Goal: Information Seeking & Learning: Learn about a topic

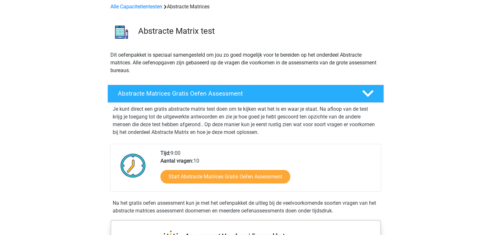
scroll to position [30, 0]
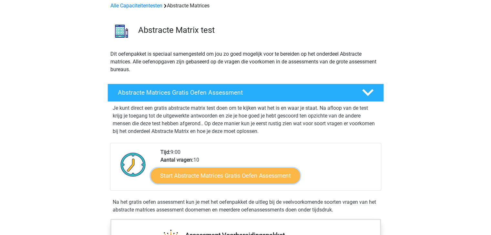
click at [234, 175] on link "Start Abstracte Matrices Gratis Oefen Assessment" at bounding box center [225, 175] width 149 height 15
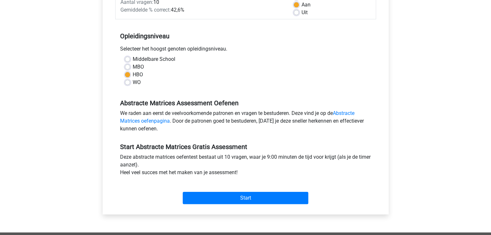
scroll to position [107, 0]
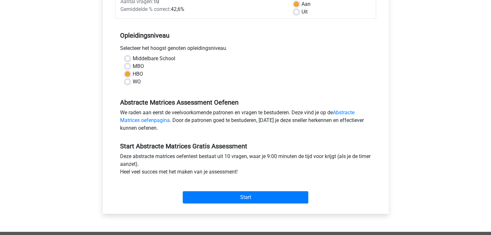
click at [243, 191] on div "Start" at bounding box center [245, 192] width 261 height 23
click at [133, 68] on label "MBO" at bounding box center [138, 67] width 11 height 8
click at [127, 68] on input "MBO" at bounding box center [127, 66] width 5 height 6
radio input "true"
click at [254, 207] on div "Categorie: Abstracte Matrices Tijd: 9:00 Aantal vragen: 10 Gemiddelde % correct…" at bounding box center [245, 91] width 276 height 245
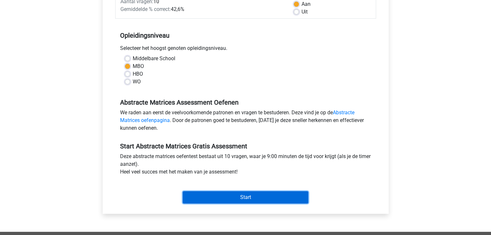
click at [259, 199] on input "Start" at bounding box center [245, 198] width 125 height 12
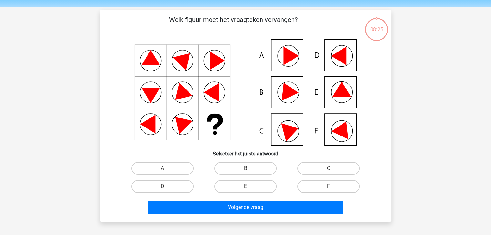
scroll to position [19, 0]
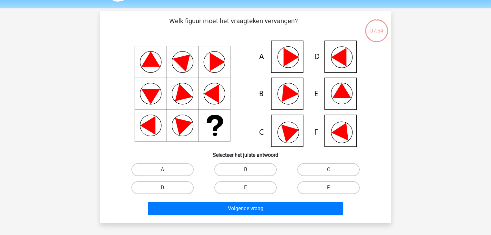
click at [338, 95] on icon at bounding box center [341, 90] width 19 height 15
click at [261, 187] on label "E" at bounding box center [245, 188] width 62 height 13
click at [249, 188] on input "E" at bounding box center [247, 190] width 4 height 4
radio input "true"
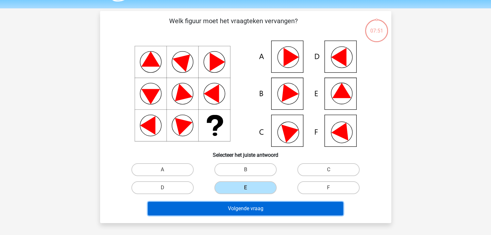
click at [263, 209] on button "Volgende vraag" at bounding box center [245, 209] width 195 height 14
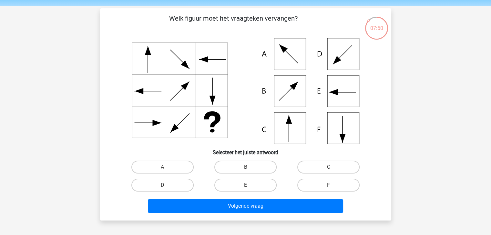
scroll to position [21, 0]
click at [330, 168] on input "C" at bounding box center [330, 170] width 4 height 4
radio input "true"
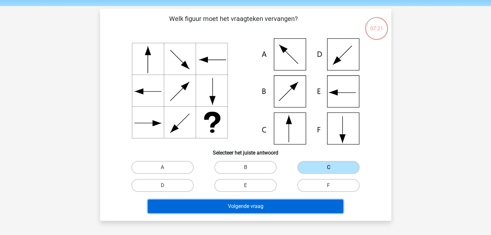
click at [285, 205] on button "Volgende vraag" at bounding box center [245, 207] width 195 height 14
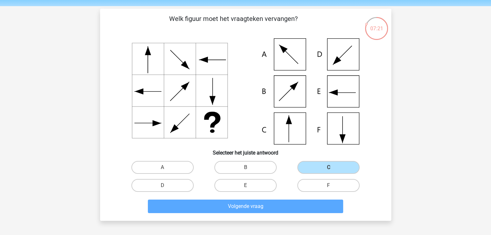
scroll to position [30, 0]
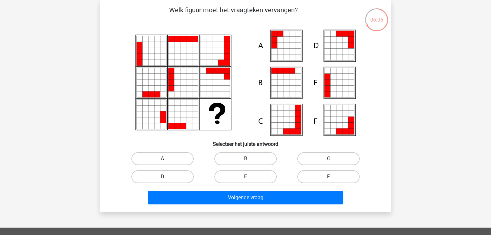
click at [174, 156] on label "A" at bounding box center [162, 159] width 62 height 13
click at [166, 159] on input "A" at bounding box center [164, 161] width 4 height 4
radio input "true"
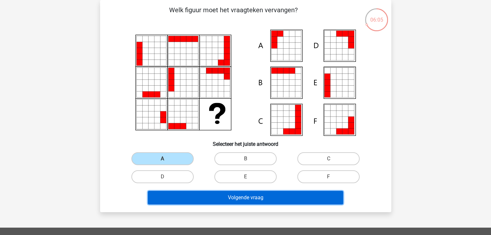
click at [215, 202] on button "Volgende vraag" at bounding box center [245, 198] width 195 height 14
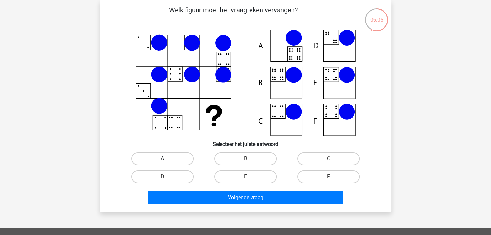
click at [180, 155] on label "A" at bounding box center [162, 159] width 62 height 13
click at [166, 159] on input "A" at bounding box center [164, 161] width 4 height 4
radio input "true"
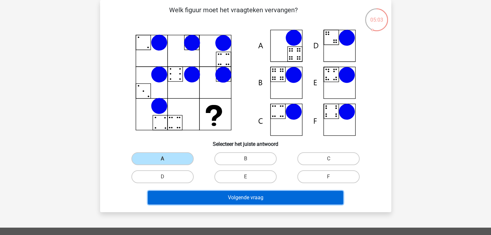
click at [206, 196] on button "Volgende vraag" at bounding box center [245, 198] width 195 height 14
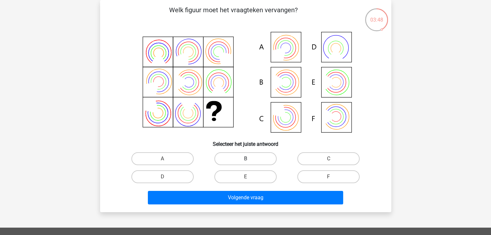
click at [256, 161] on label "B" at bounding box center [245, 159] width 62 height 13
click at [249, 161] on input "B" at bounding box center [247, 161] width 4 height 4
radio input "true"
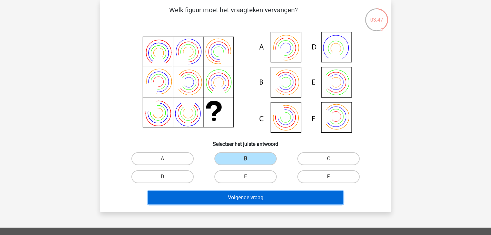
click at [277, 199] on button "Volgende vraag" at bounding box center [245, 198] width 195 height 14
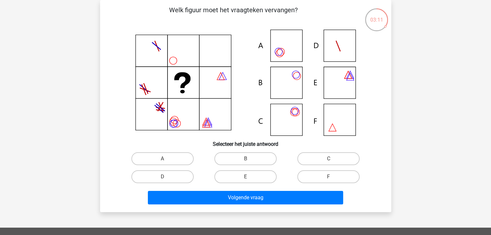
click at [289, 115] on icon at bounding box center [245, 83] width 260 height 106
click at [321, 159] on label "C" at bounding box center [328, 159] width 62 height 13
click at [328, 159] on input "C" at bounding box center [330, 161] width 4 height 4
radio input "true"
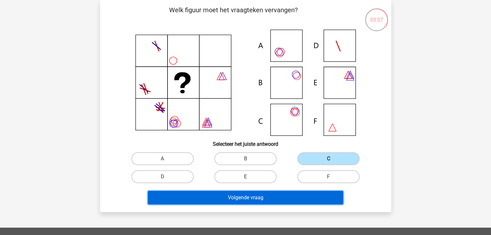
click at [222, 198] on button "Volgende vraag" at bounding box center [245, 198] width 195 height 14
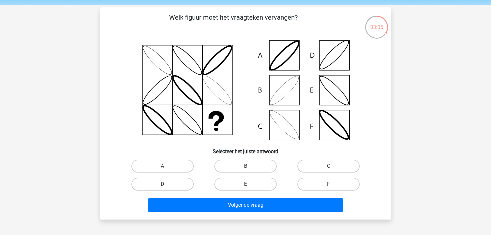
scroll to position [21, 0]
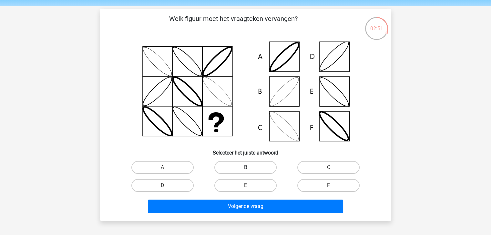
click at [254, 167] on label "B" at bounding box center [245, 167] width 62 height 13
click at [249, 168] on input "B" at bounding box center [247, 170] width 4 height 4
radio input "true"
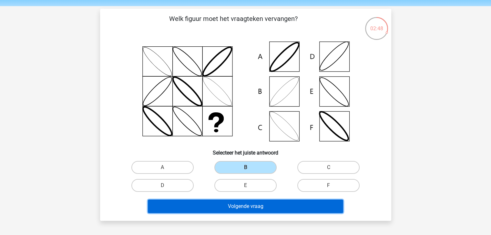
click at [245, 207] on button "Volgende vraag" at bounding box center [245, 207] width 195 height 14
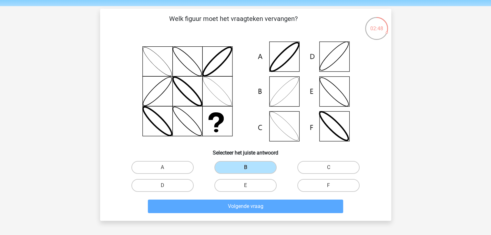
scroll to position [30, 0]
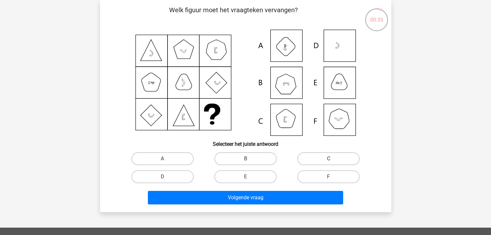
click at [304, 162] on label "C" at bounding box center [328, 159] width 62 height 13
click at [328, 162] on input "C" at bounding box center [330, 161] width 4 height 4
radio input "true"
click at [178, 157] on label "A" at bounding box center [162, 159] width 62 height 13
click at [166, 159] on input "A" at bounding box center [164, 161] width 4 height 4
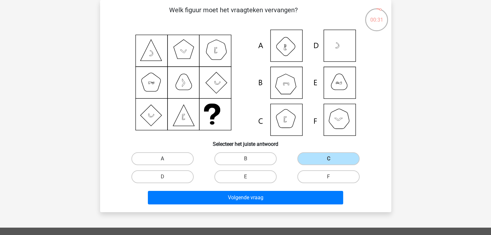
radio input "true"
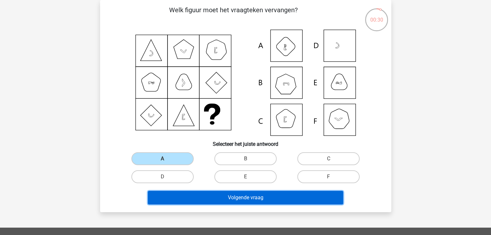
click at [200, 203] on button "Volgende vraag" at bounding box center [245, 198] width 195 height 14
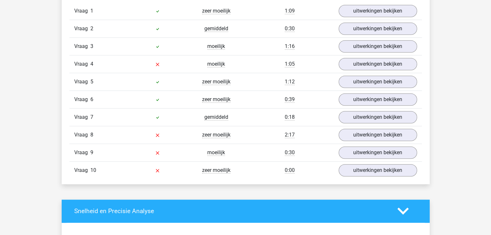
scroll to position [544, 0]
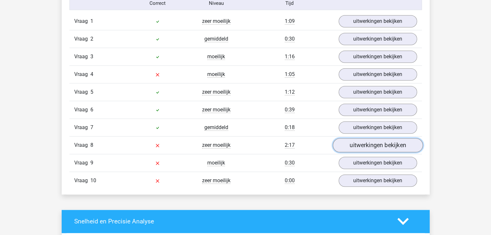
click at [368, 148] on link "uitwerkingen bekijken" at bounding box center [377, 145] width 90 height 14
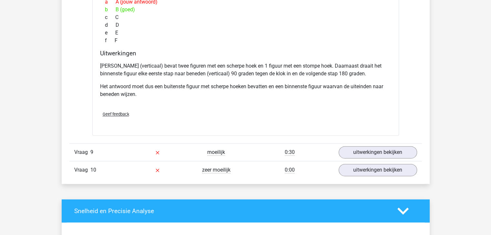
scroll to position [836, 0]
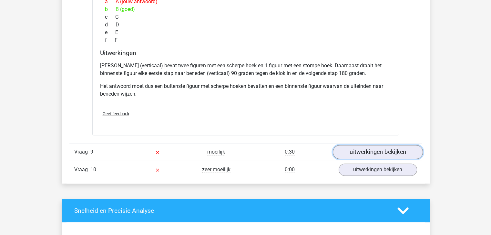
click at [355, 153] on link "uitwerkingen bekijken" at bounding box center [377, 152] width 90 height 14
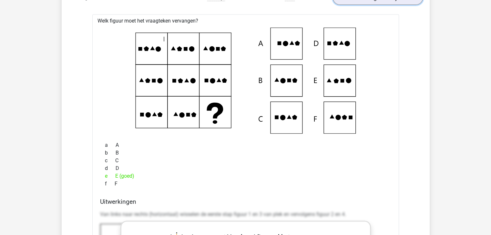
scroll to position [995, 0]
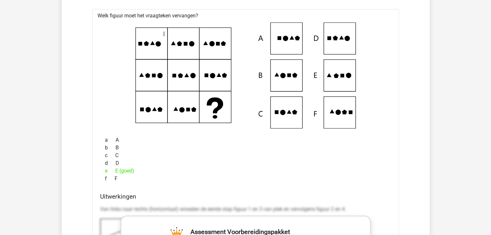
click at [342, 71] on icon at bounding box center [246, 75] width 286 height 106
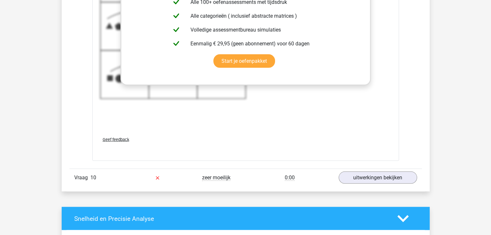
scroll to position [1271, 0]
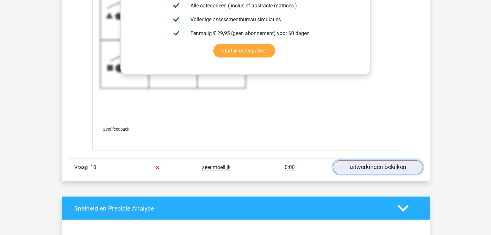
click at [372, 163] on link "uitwerkingen bekijken" at bounding box center [377, 168] width 90 height 14
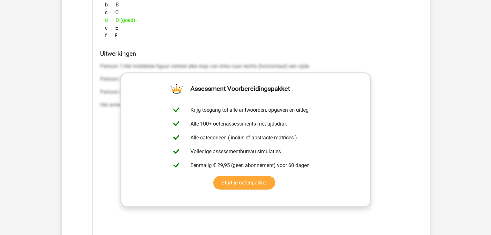
scroll to position [1463, 0]
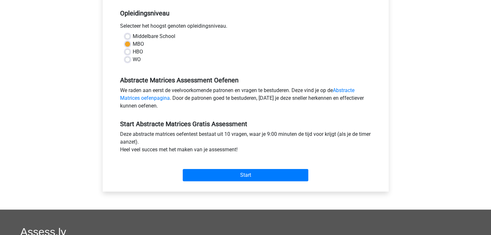
scroll to position [129, 0]
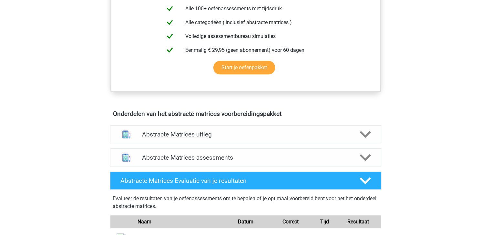
scroll to position [296, 0]
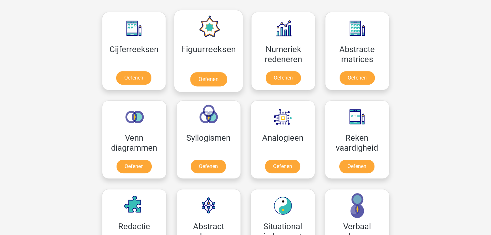
scroll to position [291, 0]
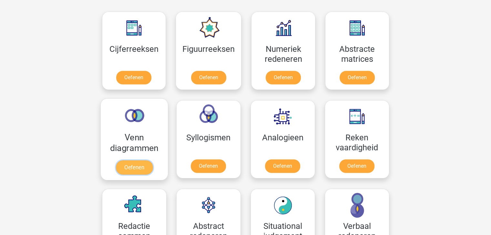
click at [131, 169] on link "Oefenen" at bounding box center [133, 168] width 37 height 14
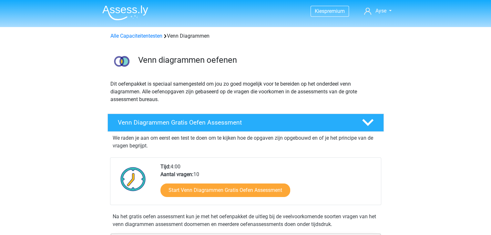
scroll to position [28, 0]
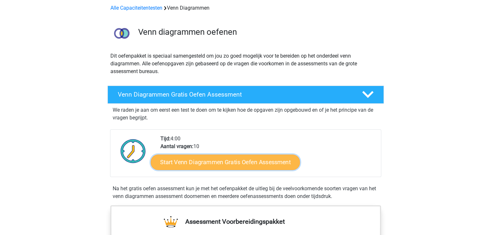
click at [205, 164] on link "Start Venn Diagrammen Gratis Oefen Assessment" at bounding box center [225, 162] width 149 height 15
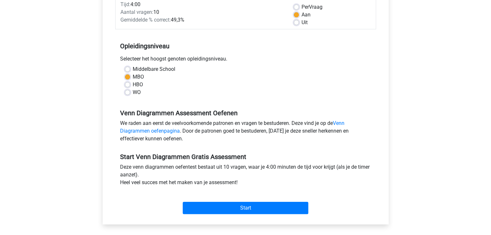
scroll to position [97, 0]
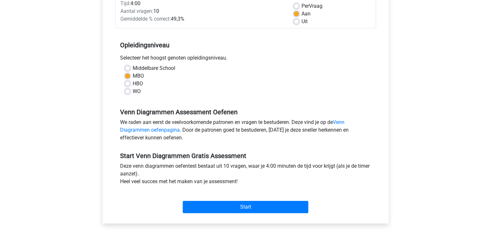
click at [210, 199] on div "Start" at bounding box center [245, 202] width 261 height 23
click at [196, 216] on div "Categorie: Venn Diagrammen Tijd: 4:00 Aantal vragen: 10 Gemiddelde % correct: 4…" at bounding box center [245, 101] width 276 height 245
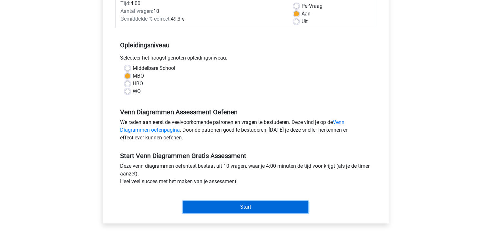
click at [207, 207] on input "Start" at bounding box center [245, 207] width 125 height 12
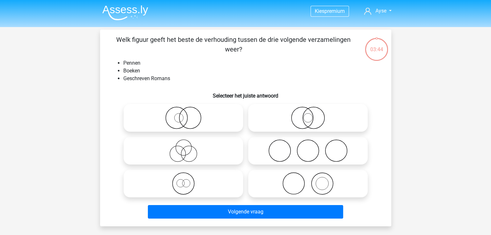
click at [330, 153] on icon at bounding box center [308, 151] width 114 height 23
click at [312, 148] on input "radio" at bounding box center [310, 146] width 4 height 4
radio input "true"
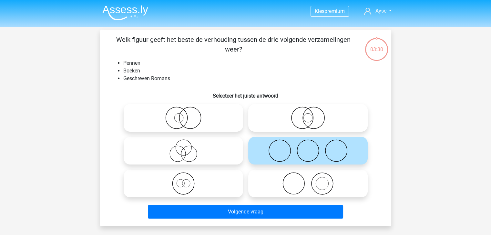
click at [316, 189] on icon at bounding box center [308, 184] width 114 height 23
click at [312, 181] on input "radio" at bounding box center [310, 178] width 4 height 4
radio input "true"
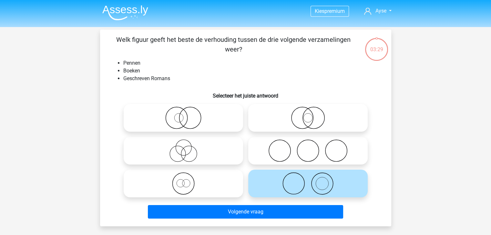
click at [316, 189] on icon at bounding box center [308, 184] width 114 height 23
click at [312, 181] on input "radio" at bounding box center [310, 178] width 4 height 4
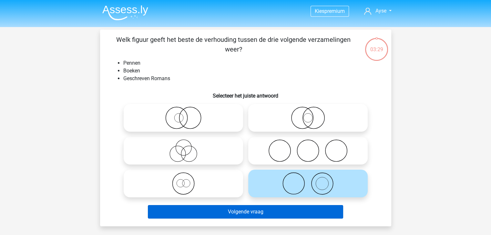
drag, startPoint x: 316, startPoint y: 189, endPoint x: 303, endPoint y: 214, distance: 28.3
click at [303, 214] on div "Welk figuur geeft het beste de verhouding tussen de drie volgende verzamelingen…" at bounding box center [246, 128] width 286 height 187
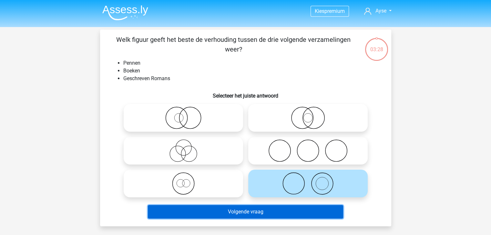
click at [303, 214] on button "Volgende vraag" at bounding box center [245, 212] width 195 height 14
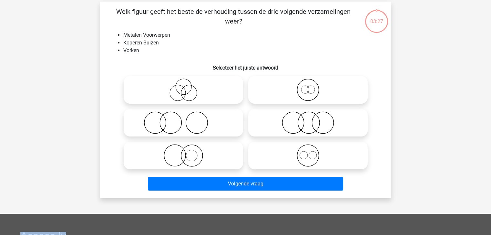
scroll to position [30, 0]
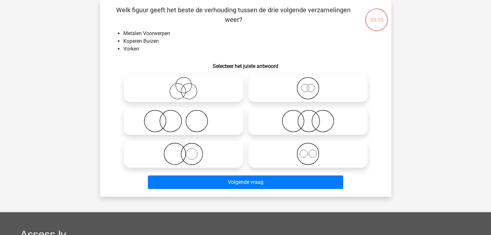
click at [263, 122] on icon at bounding box center [308, 121] width 114 height 23
click at [308, 118] on input "radio" at bounding box center [310, 116] width 4 height 4
radio input "true"
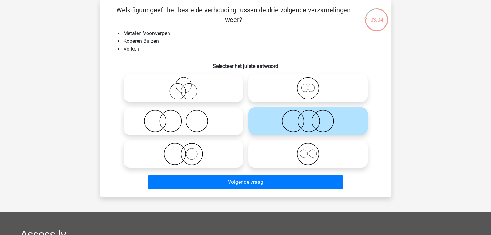
click at [194, 125] on icon at bounding box center [183, 121] width 114 height 23
click at [187, 118] on input "radio" at bounding box center [185, 116] width 4 height 4
radio input "true"
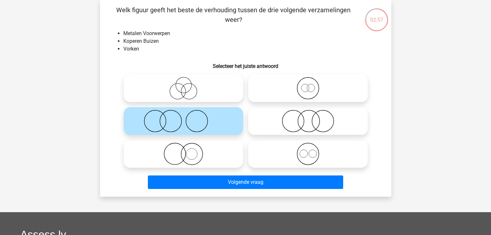
click at [196, 85] on icon at bounding box center [183, 88] width 114 height 23
click at [187, 85] on input "radio" at bounding box center [185, 83] width 4 height 4
radio input "true"
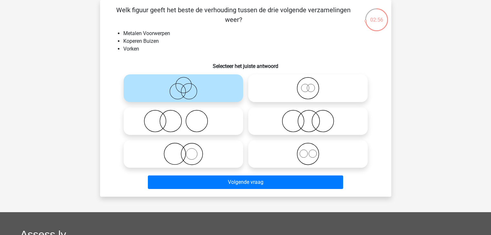
click at [202, 128] on icon at bounding box center [183, 121] width 114 height 23
click at [187, 118] on input "radio" at bounding box center [185, 116] width 4 height 4
radio input "true"
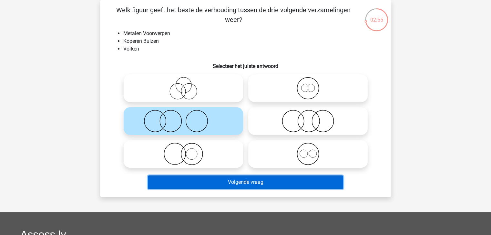
click at [202, 179] on button "Volgende vraag" at bounding box center [245, 183] width 195 height 14
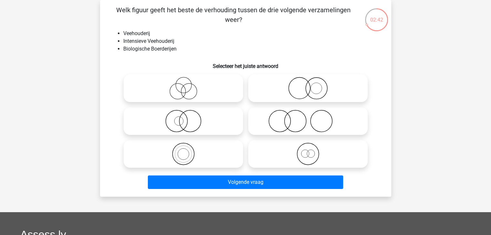
click at [283, 113] on icon at bounding box center [308, 121] width 114 height 23
click at [308, 114] on input "radio" at bounding box center [310, 116] width 4 height 4
radio input "true"
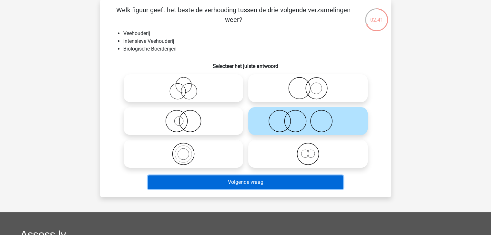
click at [256, 178] on button "Volgende vraag" at bounding box center [245, 183] width 195 height 14
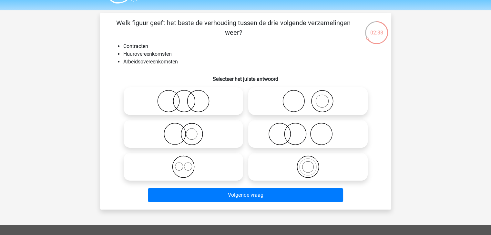
scroll to position [16, 0]
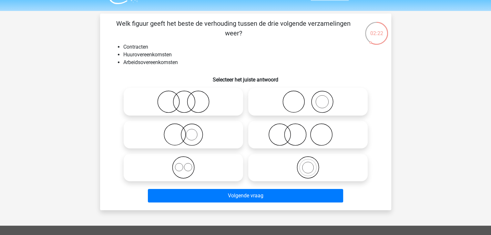
click at [186, 163] on input "radio" at bounding box center [185, 162] width 4 height 4
radio input "true"
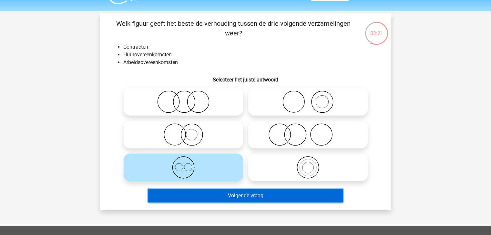
click at [210, 194] on button "Volgende vraag" at bounding box center [245, 196] width 195 height 14
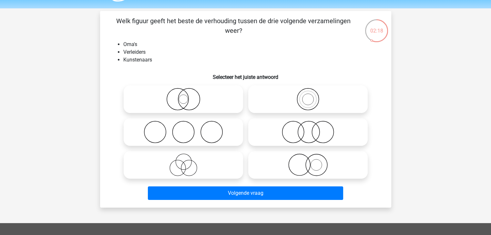
scroll to position [18, 0]
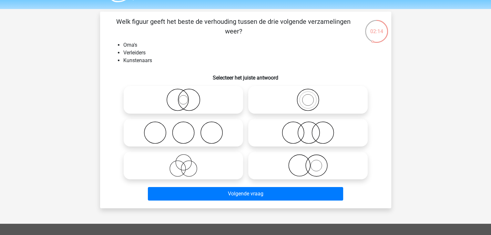
click at [160, 135] on icon at bounding box center [183, 133] width 114 height 23
click at [183, 130] on input "radio" at bounding box center [185, 127] width 4 height 4
radio input "true"
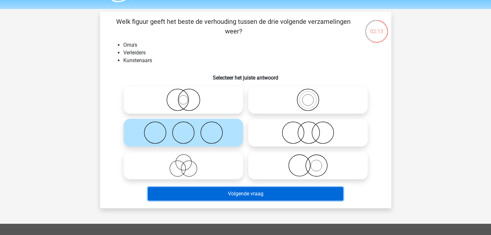
click at [188, 198] on button "Volgende vraag" at bounding box center [245, 194] width 195 height 14
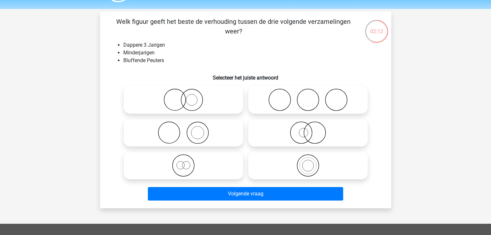
scroll to position [18, 0]
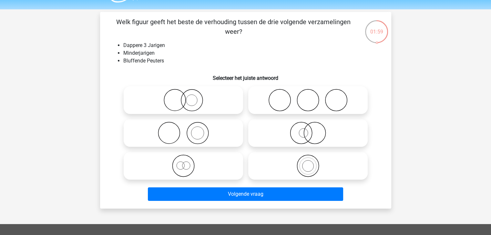
click at [284, 131] on icon at bounding box center [308, 133] width 114 height 23
click at [308, 130] on input "radio" at bounding box center [310, 128] width 4 height 4
radio input "true"
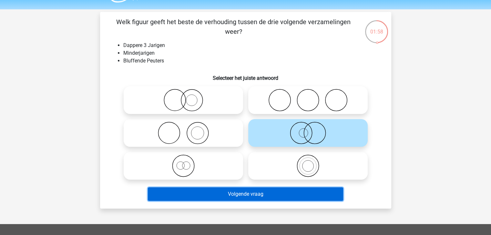
click at [267, 198] on button "Volgende vraag" at bounding box center [245, 195] width 195 height 14
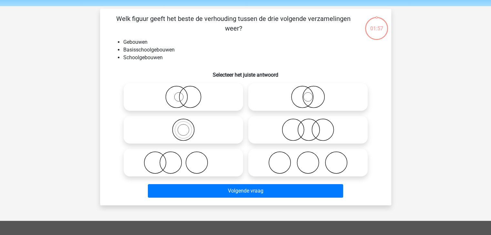
scroll to position [21, 0]
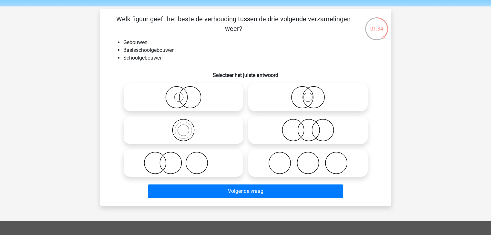
click at [205, 124] on icon at bounding box center [183, 130] width 114 height 23
click at [187, 124] on input "radio" at bounding box center [185, 125] width 4 height 4
radio input "true"
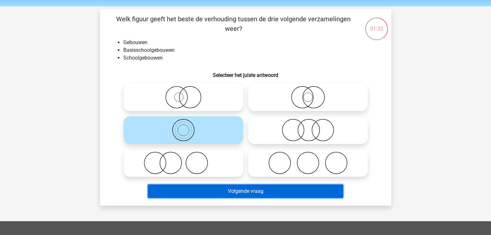
click at [239, 189] on button "Volgende vraag" at bounding box center [245, 192] width 195 height 14
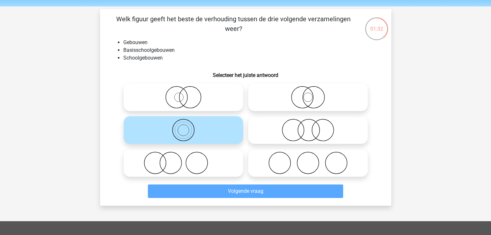
scroll to position [30, 0]
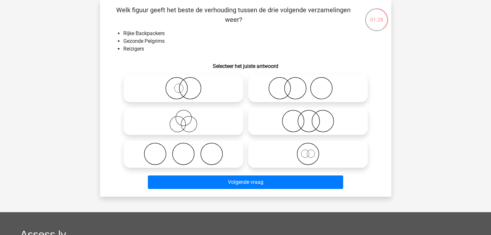
click at [149, 42] on li "Gezonde Pelgrims" at bounding box center [251, 41] width 257 height 8
click at [268, 157] on icon at bounding box center [308, 154] width 114 height 23
click at [308, 151] on input "radio" at bounding box center [310, 149] width 4 height 4
radio input "true"
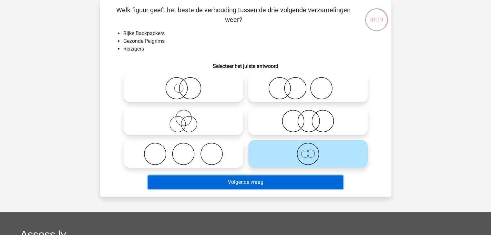
click at [266, 180] on button "Volgende vraag" at bounding box center [245, 183] width 195 height 14
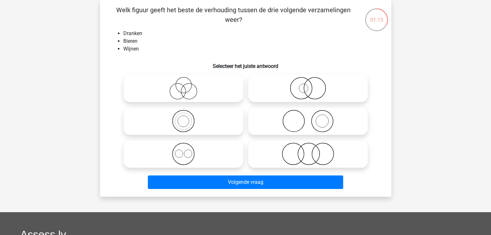
click at [188, 111] on icon at bounding box center [183, 121] width 114 height 23
click at [187, 114] on input "radio" at bounding box center [185, 116] width 4 height 4
radio input "true"
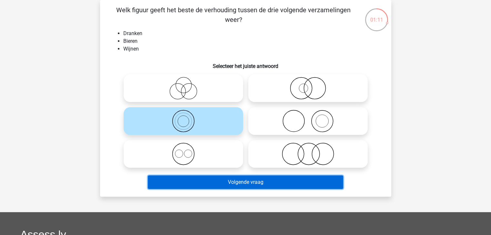
click at [192, 180] on button "Volgende vraag" at bounding box center [245, 183] width 195 height 14
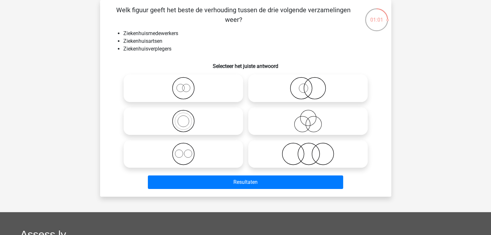
click at [310, 123] on icon at bounding box center [308, 121] width 114 height 23
click at [310, 118] on input "radio" at bounding box center [310, 116] width 4 height 4
radio input "true"
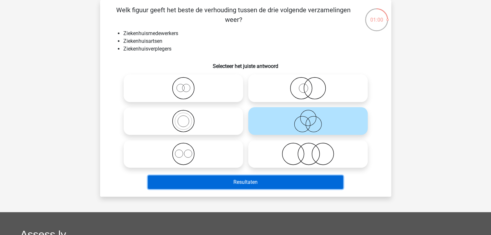
click at [277, 181] on button "Resultaten" at bounding box center [245, 183] width 195 height 14
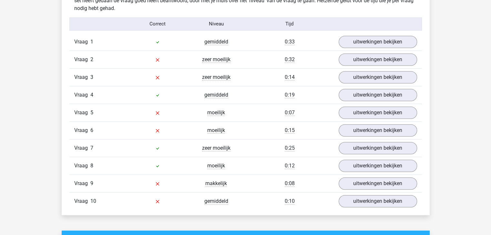
scroll to position [526, 0]
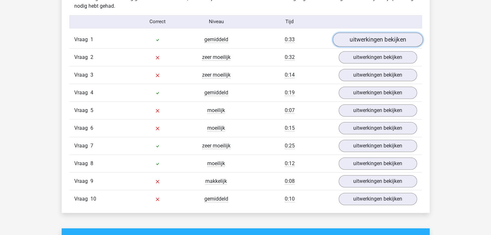
click at [358, 41] on link "uitwerkingen bekijken" at bounding box center [377, 40] width 90 height 14
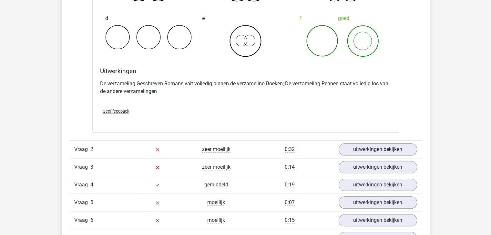
scroll to position [681, 0]
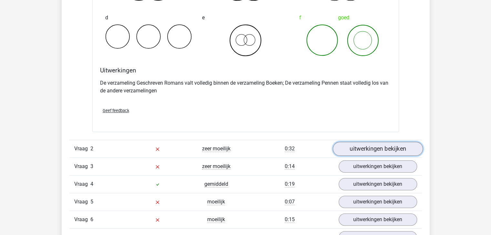
click at [356, 153] on link "uitwerkingen bekijken" at bounding box center [377, 149] width 90 height 14
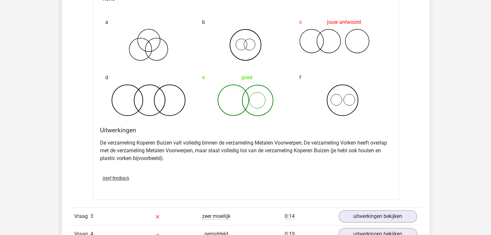
scroll to position [983, 0]
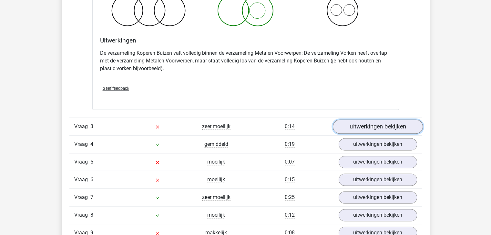
click at [353, 124] on link "uitwerkingen bekijken" at bounding box center [377, 127] width 90 height 14
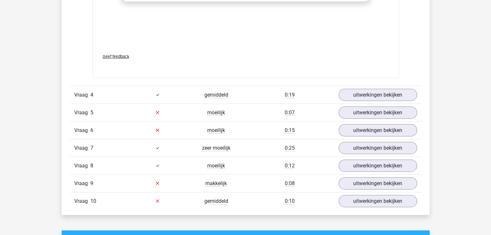
scroll to position [1453, 0]
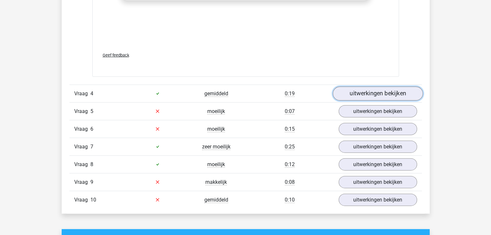
click at [361, 95] on link "uitwerkingen bekijken" at bounding box center [377, 94] width 90 height 14
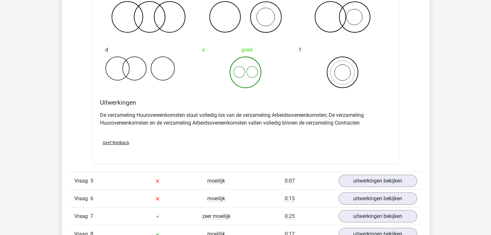
scroll to position [1675, 0]
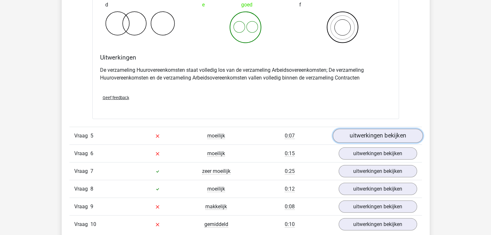
click at [354, 135] on link "uitwerkingen bekijken" at bounding box center [377, 136] width 90 height 14
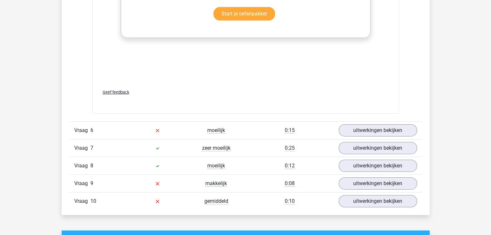
scroll to position [2121, 0]
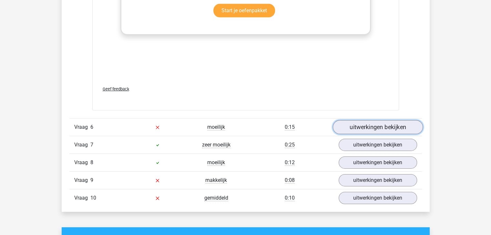
click at [354, 124] on link "uitwerkingen bekijken" at bounding box center [377, 127] width 90 height 14
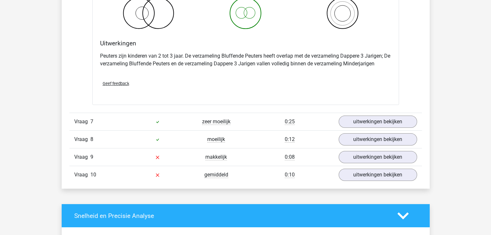
scroll to position [2391, 0]
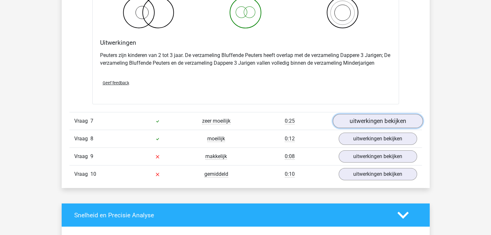
click at [361, 118] on link "uitwerkingen bekijken" at bounding box center [377, 121] width 90 height 14
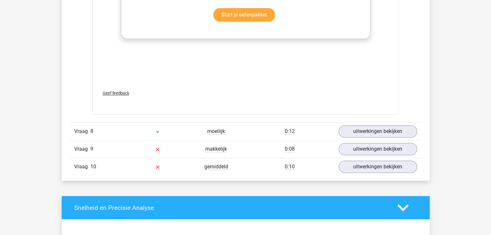
scroll to position [2827, 0]
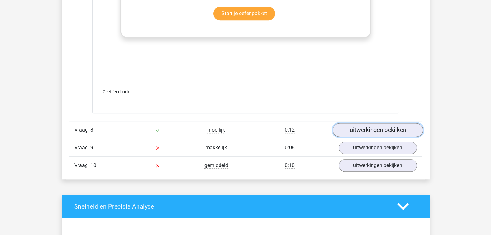
click at [354, 128] on link "uitwerkingen bekijken" at bounding box center [377, 131] width 90 height 14
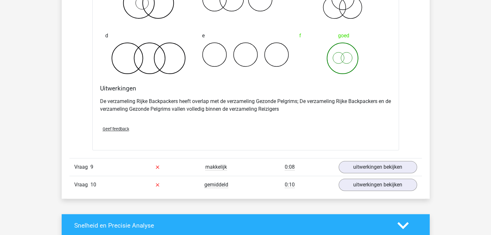
scroll to position [3054, 0]
click at [355, 166] on link "uitwerkingen bekijken" at bounding box center [377, 167] width 90 height 14
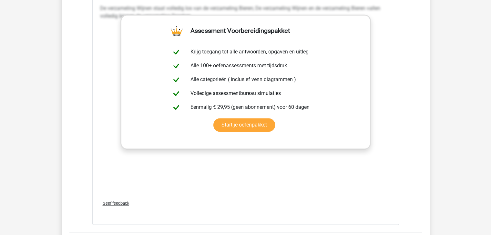
scroll to position [3464, 0]
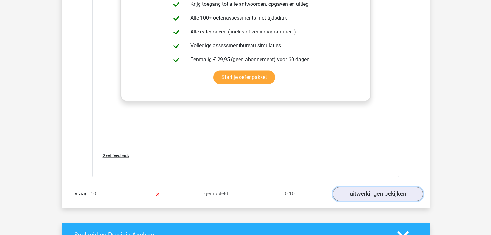
click at [365, 190] on link "uitwerkingen bekijken" at bounding box center [377, 194] width 90 height 14
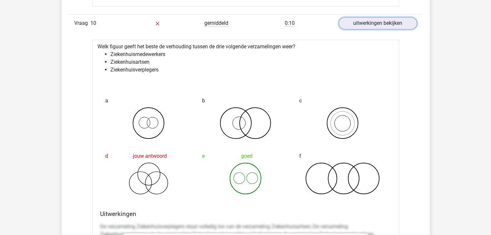
scroll to position [3629, 0]
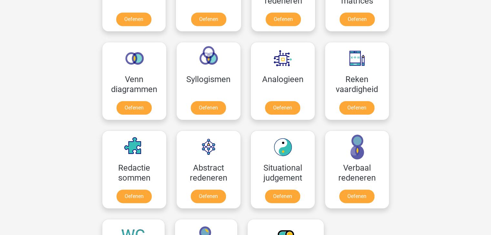
scroll to position [349, 0]
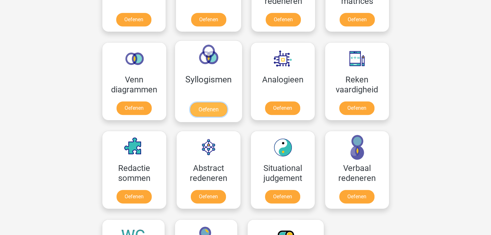
click at [216, 111] on link "Oefenen" at bounding box center [208, 110] width 37 height 14
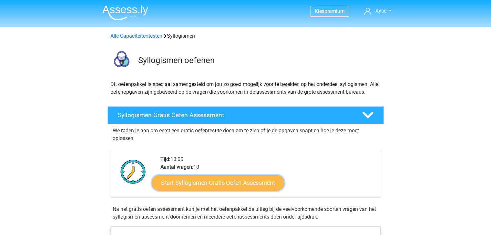
click at [223, 178] on link "Start Syllogismen Gratis Oefen Assessment" at bounding box center [218, 182] width 133 height 15
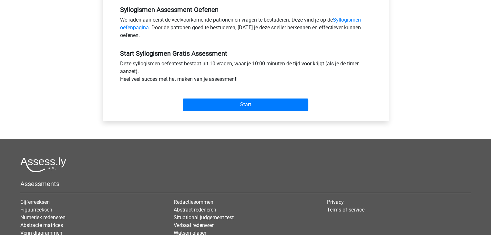
scroll to position [214, 0]
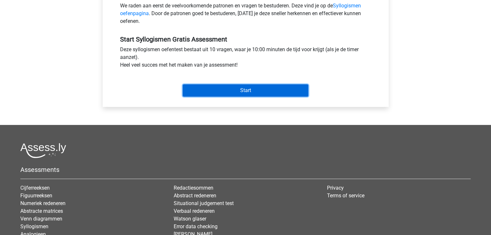
click at [236, 90] on input "Start" at bounding box center [245, 91] width 125 height 12
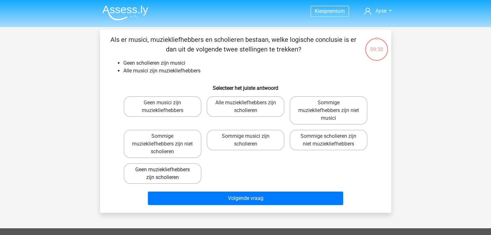
click at [162, 177] on label "Geen muziekliefhebbers zijn scholieren" at bounding box center [163, 174] width 78 height 21
click at [162, 174] on input "Geen muziekliefhebbers zijn scholieren" at bounding box center [164, 172] width 4 height 4
radio input "true"
click at [166, 109] on label "Geen musici zijn muziekliefhebbers" at bounding box center [163, 106] width 78 height 21
click at [166, 107] on input "Geen musici zijn muziekliefhebbers" at bounding box center [164, 105] width 4 height 4
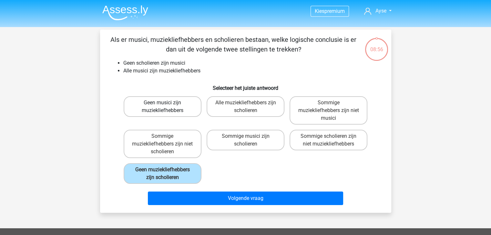
radio input "true"
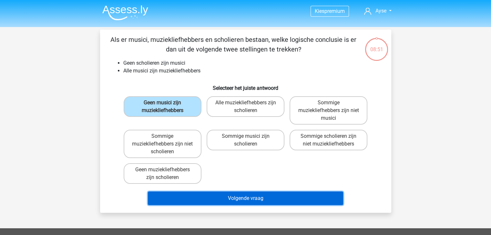
click at [231, 196] on button "Volgende vraag" at bounding box center [245, 199] width 195 height 14
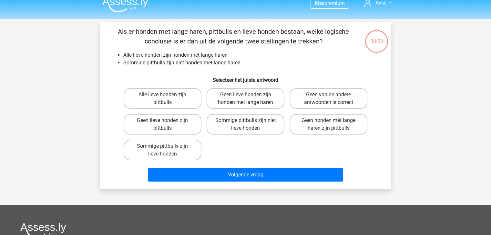
scroll to position [7, 0]
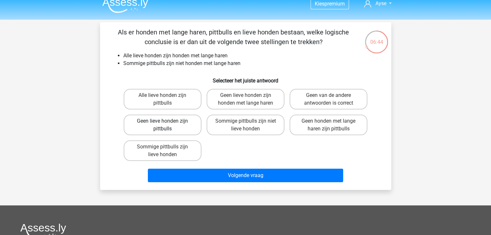
click at [165, 120] on label "Geen lieve honden zijn pittbulls" at bounding box center [163, 125] width 78 height 21
click at [165, 121] on input "Geen lieve honden zijn pittbulls" at bounding box center [164, 123] width 4 height 4
radio input "true"
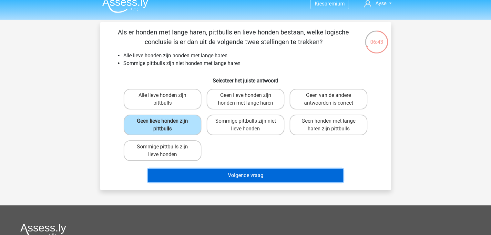
click at [214, 171] on button "Volgende vraag" at bounding box center [245, 176] width 195 height 14
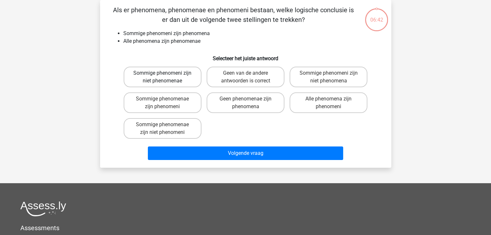
scroll to position [25, 0]
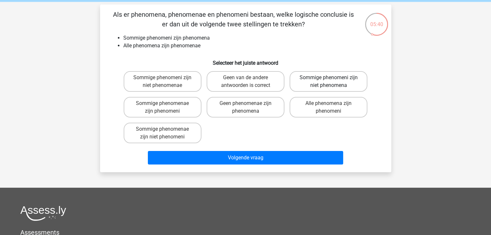
click at [342, 82] on label "Sommige phenomeni zijn niet phenomena" at bounding box center [328, 81] width 78 height 21
click at [333, 82] on input "Sommige phenomeni zijn niet phenomena" at bounding box center [330, 80] width 4 height 4
radio input "true"
click at [185, 87] on label "Sommige phenomeni zijn niet phenomenae" at bounding box center [163, 81] width 78 height 21
click at [166, 82] on input "Sommige phenomeni zijn niet phenomenae" at bounding box center [164, 80] width 4 height 4
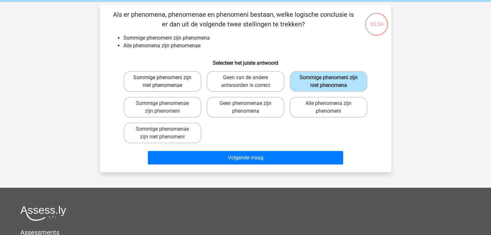
radio input "true"
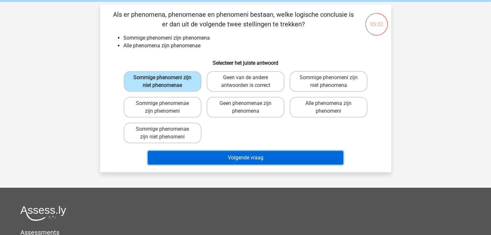
click at [193, 163] on button "Volgende vraag" at bounding box center [245, 158] width 195 height 14
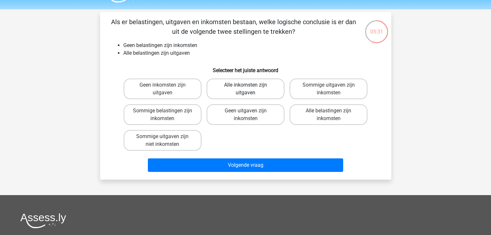
scroll to position [17, 0]
click at [180, 84] on label "Geen inkomsten zijn uitgaven" at bounding box center [163, 89] width 78 height 21
click at [166, 85] on input "Geen inkomsten zijn uitgaven" at bounding box center [164, 87] width 4 height 4
radio input "true"
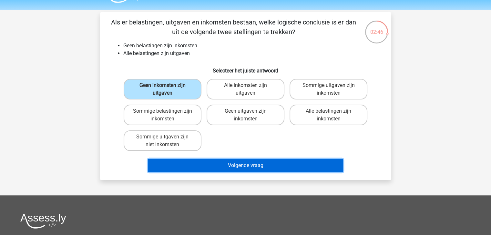
click at [212, 162] on button "Volgende vraag" at bounding box center [245, 166] width 195 height 14
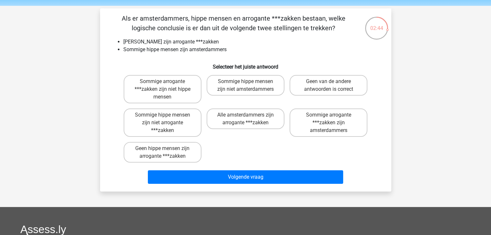
scroll to position [19, 0]
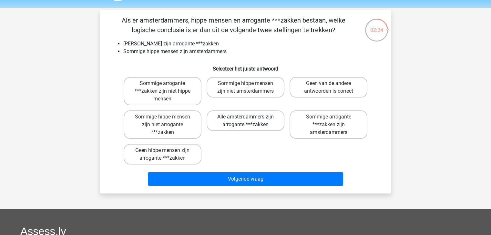
click at [235, 120] on label "Alle amsterdammers zijn arrogante ***zakken" at bounding box center [245, 121] width 78 height 21
click at [245, 120] on input "Alle amsterdammers zijn arrogante ***zakken" at bounding box center [247, 119] width 4 height 4
radio input "true"
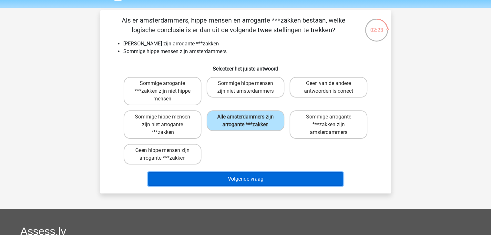
click at [248, 180] on button "Volgende vraag" at bounding box center [245, 180] width 195 height 14
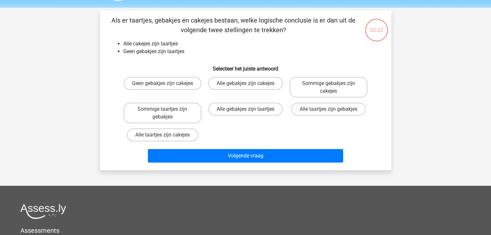
scroll to position [30, 0]
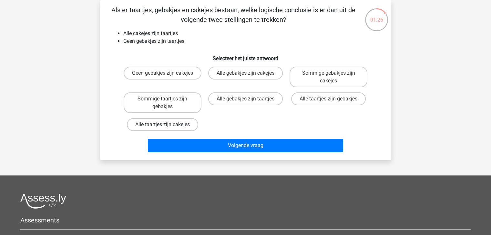
click at [177, 125] on label "Alle taartjes zijn cakejes" at bounding box center [162, 124] width 71 height 13
click at [166, 125] on input "Alle taartjes zijn cakejes" at bounding box center [164, 127] width 4 height 4
radio input "true"
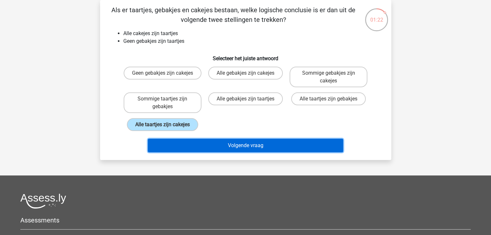
click at [189, 139] on button "Volgende vraag" at bounding box center [245, 146] width 195 height 14
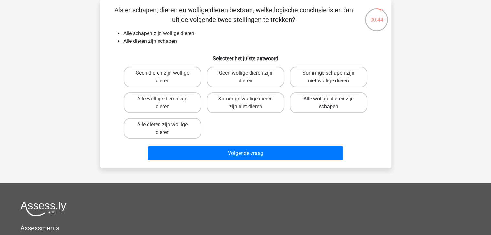
click at [310, 103] on label "Alle wollige dieren zijn schapen" at bounding box center [328, 103] width 78 height 21
click at [328, 103] on input "Alle wollige dieren zijn schapen" at bounding box center [330, 101] width 4 height 4
radio input "true"
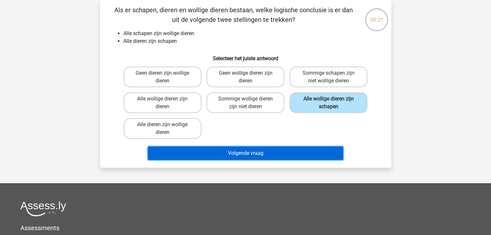
click at [284, 151] on button "Volgende vraag" at bounding box center [245, 154] width 195 height 14
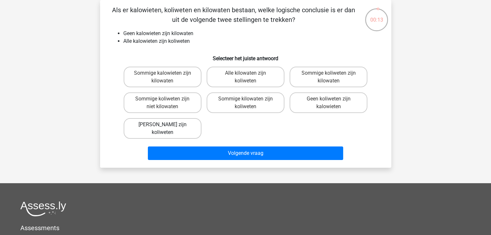
click at [154, 126] on label "Geen kilowaten zijn koliweten" at bounding box center [163, 128] width 78 height 21
click at [162, 126] on input "Geen kilowaten zijn koliweten" at bounding box center [164, 127] width 4 height 4
radio input "true"
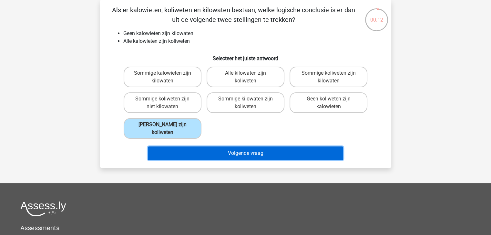
click at [181, 149] on button "Volgende vraag" at bounding box center [245, 154] width 195 height 14
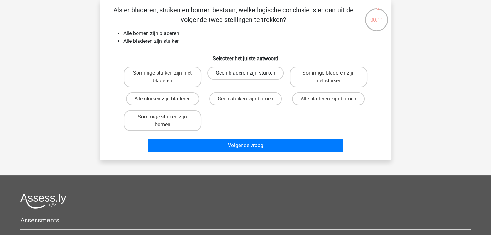
click at [234, 76] on label "Geen bladeren zijn stuiken" at bounding box center [245, 73] width 76 height 13
click at [245, 76] on input "Geen bladeren zijn stuiken" at bounding box center [247, 75] width 4 height 4
radio input "true"
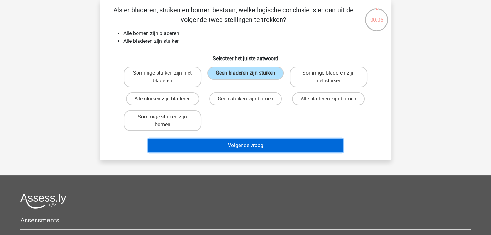
click at [311, 144] on button "Volgende vraag" at bounding box center [245, 146] width 195 height 14
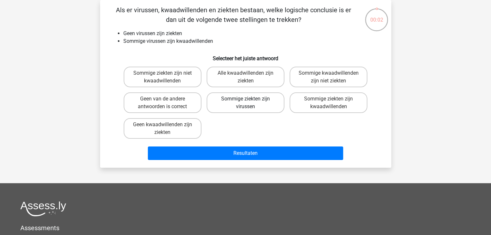
click at [231, 100] on label "Sommige ziekten zijn virussen" at bounding box center [245, 103] width 78 height 21
click at [245, 100] on input "Sommige ziekten zijn virussen" at bounding box center [247, 101] width 4 height 4
radio input "true"
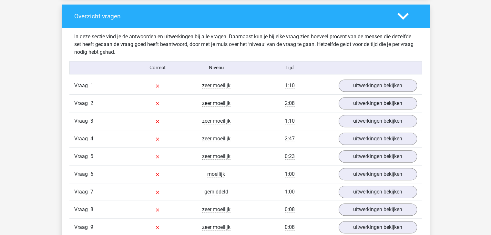
scroll to position [533, 0]
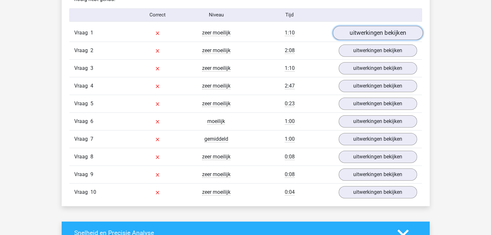
click at [358, 31] on link "uitwerkingen bekijken" at bounding box center [377, 33] width 90 height 14
